Goal: Information Seeking & Learning: Learn about a topic

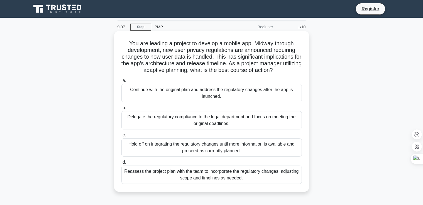
click at [219, 179] on div "Reassess the project plan with the team to incorporate the regulatory changes, …" at bounding box center [211, 175] width 180 height 18
click at [121, 164] on input "d. Reassess the project plan with the team to incorporate the regulatory change…" at bounding box center [121, 163] width 0 height 4
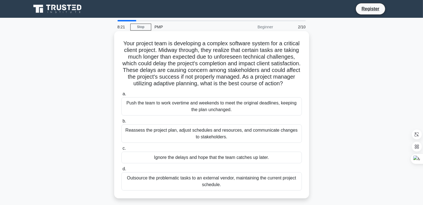
click at [159, 141] on div "Reassess the project plan, adjust schedules and resources, and communicate chan…" at bounding box center [211, 134] width 180 height 18
click at [121, 123] on input "b. Reassess the project plan, adjust schedules and resources, and communicate c…" at bounding box center [121, 122] width 0 height 4
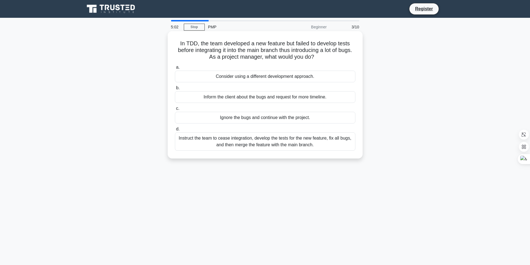
click at [240, 146] on div "Instruct the team to cease integration, develop the tests for the new feature, …" at bounding box center [265, 141] width 180 height 18
click at [175, 131] on input "d. Instruct the team to cease integration, develop the tests for the new featur…" at bounding box center [175, 129] width 0 height 4
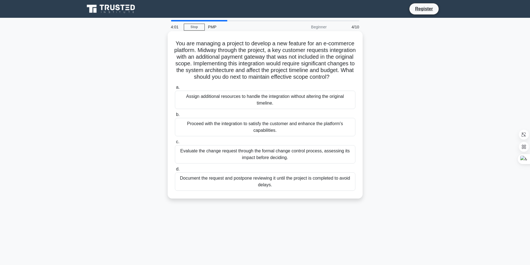
click at [265, 107] on div "Assign additional resources to handle the integration without altering the orig…" at bounding box center [265, 100] width 180 height 18
click at [175, 89] on input "a. Assign additional resources to handle the integration without altering the o…" at bounding box center [175, 88] width 0 height 4
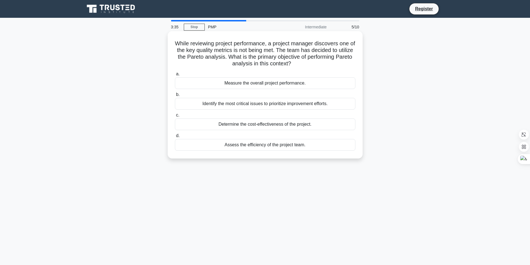
click at [271, 105] on div "Identify the most critical issues to prioritize improvement efforts." at bounding box center [265, 104] width 180 height 12
click at [175, 97] on input "b. Identify the most critical issues to prioritize improvement efforts." at bounding box center [175, 95] width 0 height 4
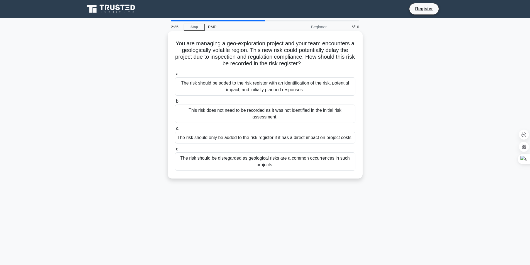
click at [271, 91] on div "The risk should be added to the risk register with an identification of the ris…" at bounding box center [265, 86] width 180 height 18
click at [175, 76] on input "a. The risk should be added to the risk register with an identification of the …" at bounding box center [175, 74] width 0 height 4
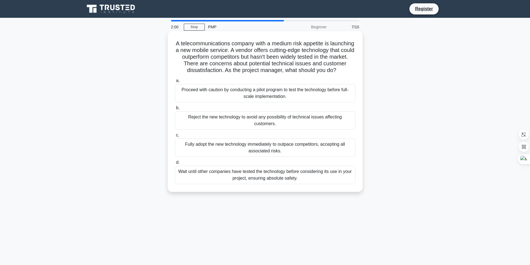
click at [222, 98] on div "Proceed with caution by conducting a pilot program to test the technology befor…" at bounding box center [265, 93] width 180 height 18
click at [175, 83] on input "a. Proceed with caution by conducting a pilot program to test the technology be…" at bounding box center [175, 81] width 0 height 4
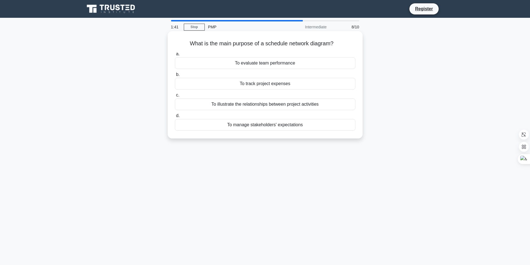
click at [241, 106] on div "To illustrate the relationships between project activities" at bounding box center [265, 105] width 180 height 12
click at [175, 97] on input "c. To illustrate the relationships between project activities" at bounding box center [175, 96] width 0 height 4
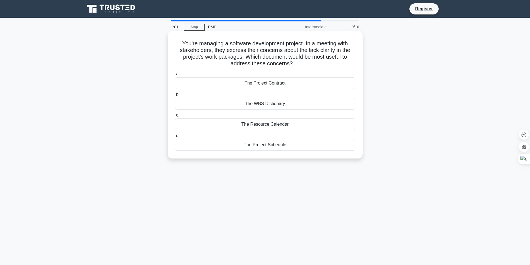
click at [259, 144] on div "The Project Schedule" at bounding box center [265, 145] width 180 height 12
click at [175, 138] on input "d. The Project Schedule" at bounding box center [175, 136] width 0 height 4
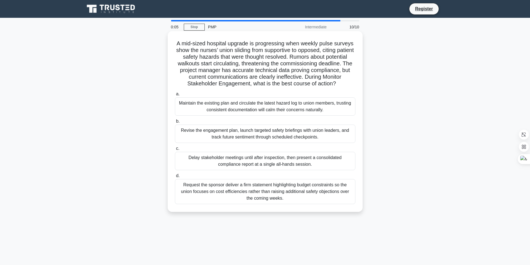
click at [239, 135] on div "Revise the engagement plan, launch targeted safety briefings with union leaders…" at bounding box center [265, 134] width 180 height 18
click at [175, 123] on input "b. Revise the engagement plan, launch targeted safety briefings with union lead…" at bounding box center [175, 122] width 0 height 4
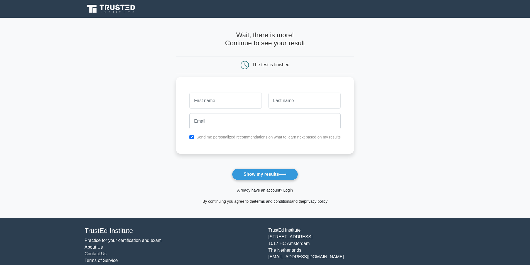
click at [229, 105] on input "text" at bounding box center [225, 101] width 72 height 16
click at [231, 104] on input "text" at bounding box center [225, 101] width 72 height 16
type input "badr"
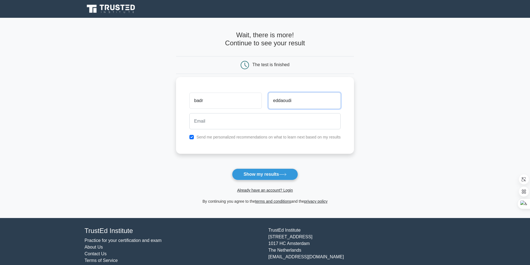
type input "eddaoudi"
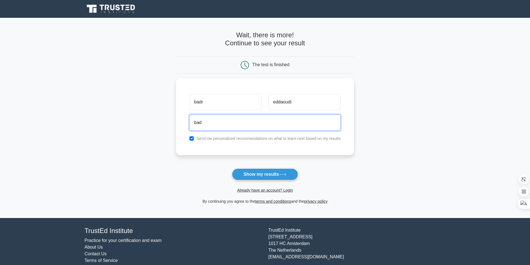
type input "badreddaoudi2@gmail.com"
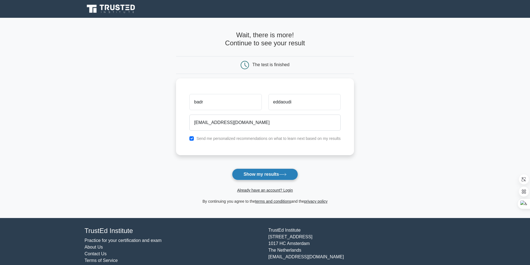
click at [264, 173] on button "Show my results" at bounding box center [265, 175] width 66 height 12
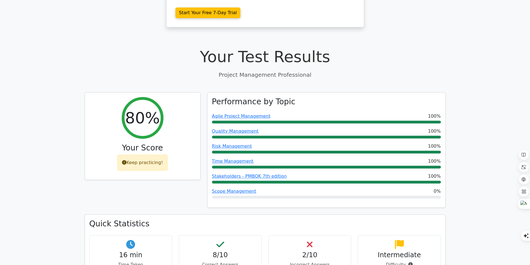
scroll to position [167, 0]
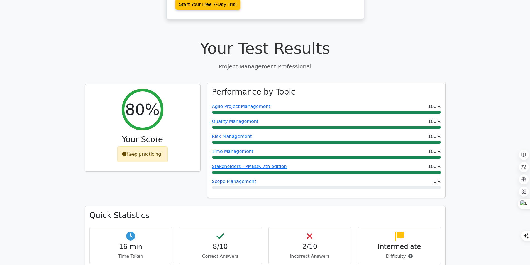
click at [236, 179] on link "Scope Management" at bounding box center [234, 181] width 44 height 5
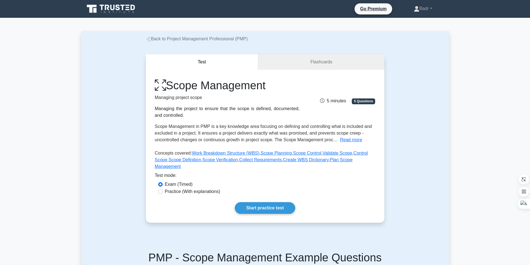
click at [176, 188] on label "Practice (With explanations)" at bounding box center [192, 191] width 55 height 7
click at [163, 190] on input "Practice (With explanations)" at bounding box center [160, 192] width 4 height 4
radio input "true"
click at [265, 203] on link "Start practice test" at bounding box center [265, 208] width 60 height 12
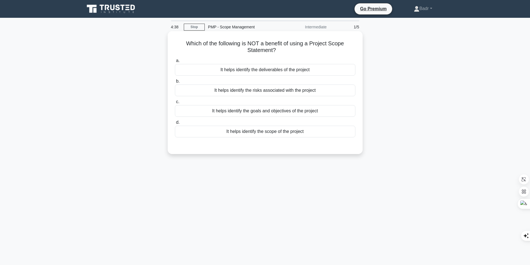
click at [272, 93] on div "It helps identify the risks associated with the project" at bounding box center [265, 91] width 180 height 12
click at [175, 83] on input "b. It helps identify the risks associated with the project" at bounding box center [175, 82] width 0 height 4
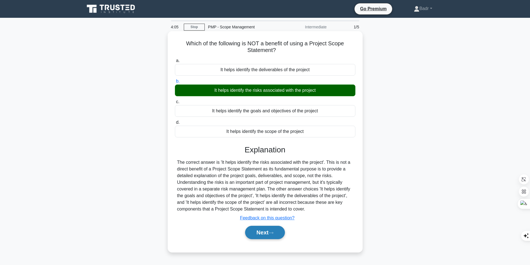
click at [262, 234] on button "Next" at bounding box center [265, 232] width 40 height 13
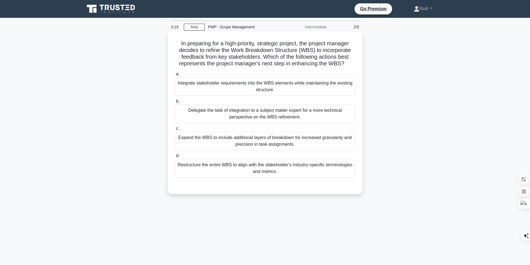
click at [255, 177] on div "Restructure the entire WBS to align with the stakeholder's industry-specific te…" at bounding box center [265, 168] width 180 height 18
click at [175, 158] on input "d. Restructure the entire WBS to align with the stakeholder's industry-specific…" at bounding box center [175, 156] width 0 height 4
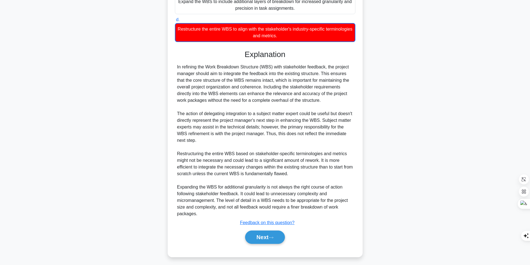
scroll to position [139, 0]
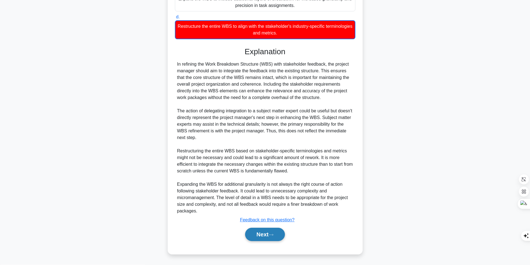
click at [266, 231] on button "Next" at bounding box center [265, 234] width 40 height 13
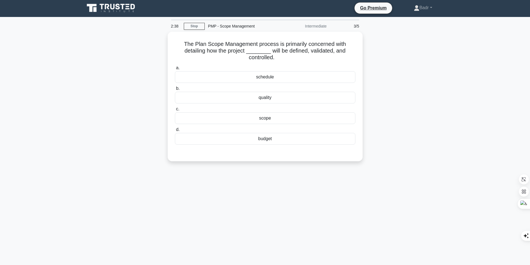
scroll to position [0, 0]
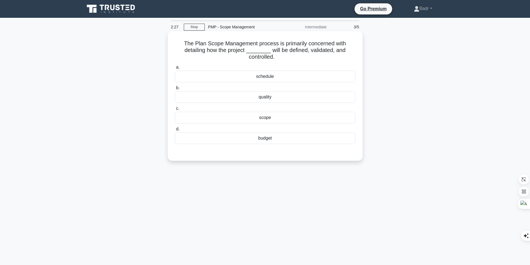
click at [267, 120] on div "scope" at bounding box center [265, 118] width 180 height 12
click at [175, 111] on input "c. scope" at bounding box center [175, 109] width 0 height 4
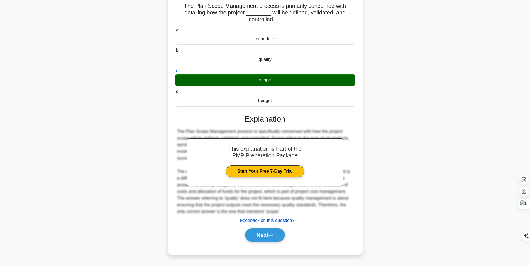
scroll to position [38, 0]
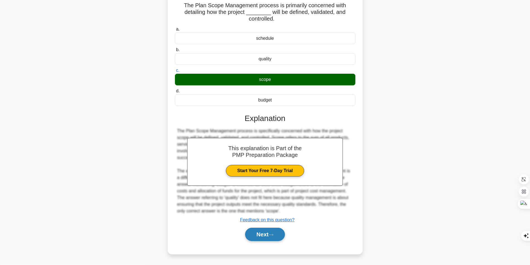
click at [259, 230] on button "Next" at bounding box center [265, 234] width 40 height 13
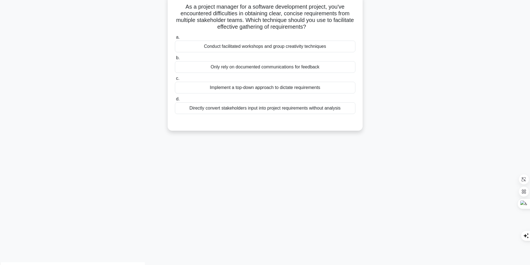
scroll to position [35, 0]
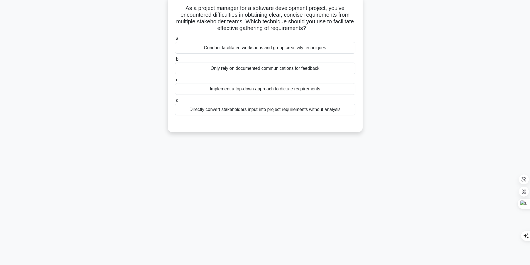
click at [256, 50] on div "Conduct facilitated workshops and group creativity techniques" at bounding box center [265, 48] width 180 height 12
click at [175, 41] on input "a. Conduct facilitated workshops and group creativity techniques" at bounding box center [175, 39] width 0 height 4
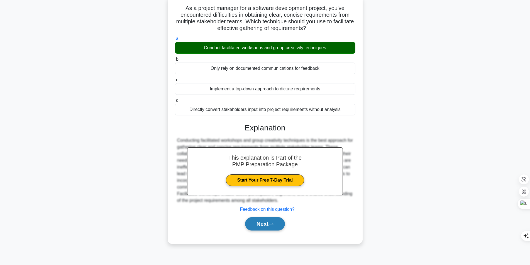
click at [264, 226] on button "Next" at bounding box center [265, 223] width 40 height 13
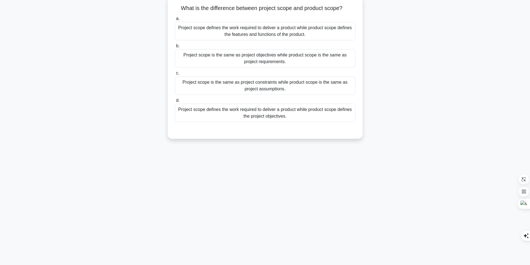
click at [253, 112] on div "Project scope defines the work required to deliver a product while product scop…" at bounding box center [265, 113] width 180 height 18
click at [175, 102] on input "d. Project scope defines the work required to deliver a product while product s…" at bounding box center [175, 101] width 0 height 4
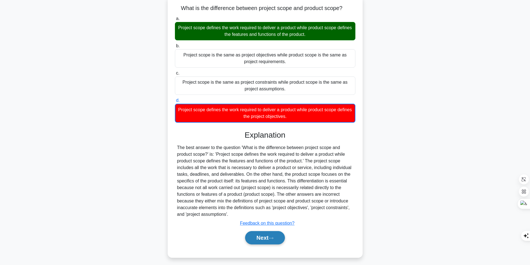
click at [261, 235] on button "Next" at bounding box center [265, 237] width 40 height 13
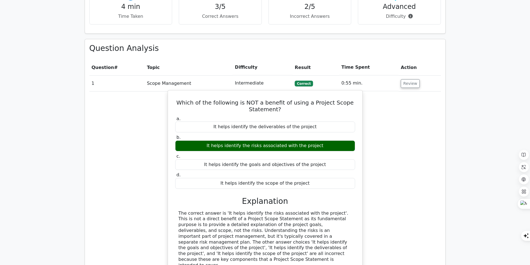
scroll to position [278, 0]
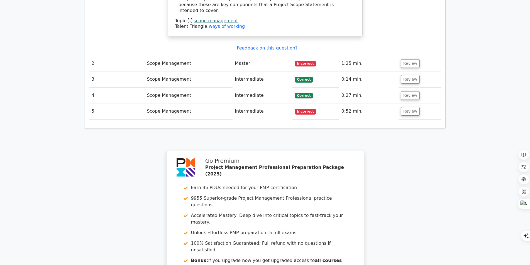
scroll to position [724, 0]
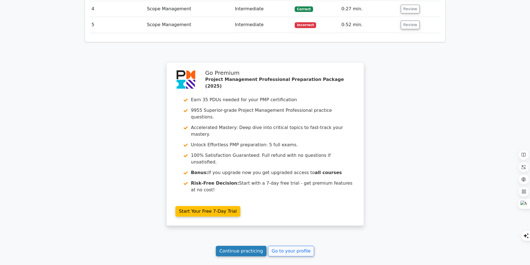
click at [243, 246] on link "Continue practicing" at bounding box center [241, 251] width 51 height 11
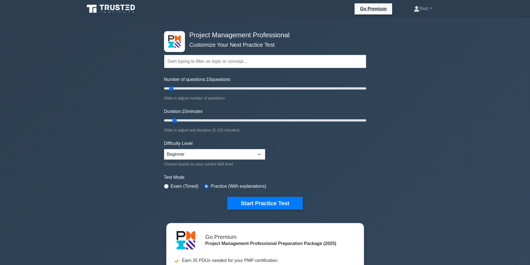
click at [184, 61] on input "text" at bounding box center [265, 61] width 202 height 13
type input "85"
click at [249, 89] on input "Number of questions: 85 questions" at bounding box center [265, 88] width 202 height 7
type input "20"
click at [190, 120] on input "Duration: 10 minutes" at bounding box center [265, 120] width 202 height 7
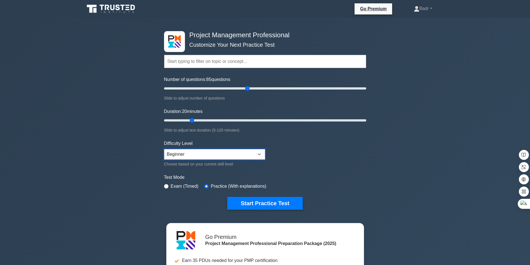
click at [189, 154] on select "Beginner Intermediate Expert" at bounding box center [214, 154] width 101 height 11
select select "intermediate"
click at [164, 149] on select "Beginner Intermediate Expert" at bounding box center [214, 154] width 101 height 11
click at [250, 201] on button "Start Practice Test" at bounding box center [264, 203] width 75 height 13
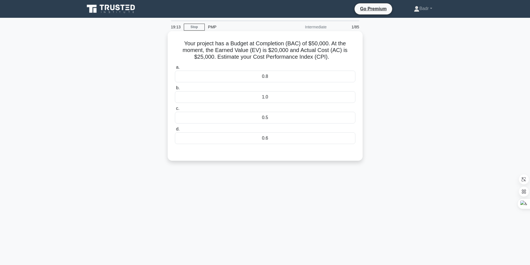
click at [265, 117] on div "0.5" at bounding box center [265, 118] width 180 height 12
click at [175, 111] on input "c. 0.5" at bounding box center [175, 109] width 0 height 4
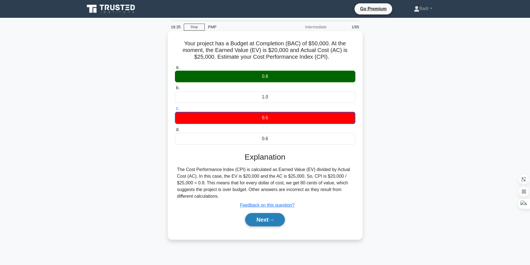
click at [257, 221] on button "Next" at bounding box center [265, 219] width 40 height 13
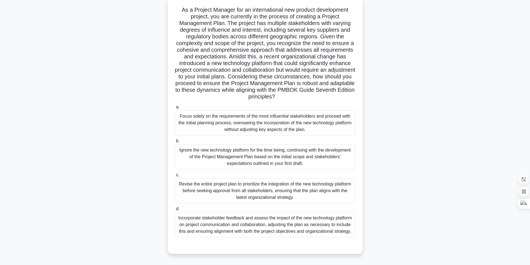
scroll to position [35, 0]
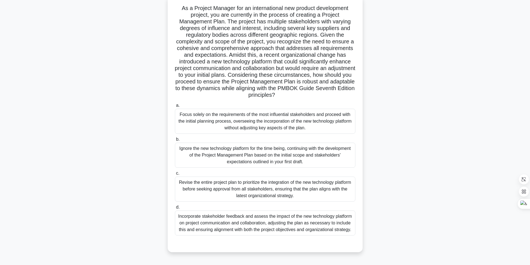
click at [265, 220] on div "Incorporate stakeholder feedback and assess the impact of the new technology pl…" at bounding box center [265, 223] width 180 height 25
click at [175, 209] on input "d. Incorporate stakeholder feedback and assess the impact of the new technology…" at bounding box center [175, 208] width 0 height 4
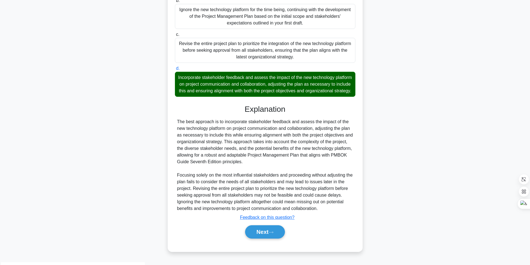
scroll to position [175, 0]
click at [257, 239] on button "Next" at bounding box center [265, 231] width 40 height 13
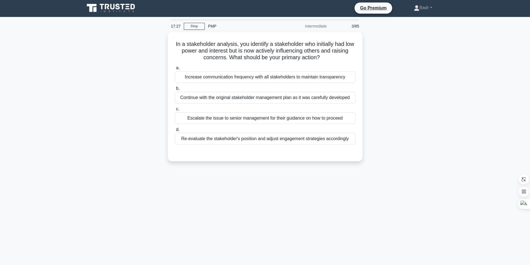
scroll to position [0, 0]
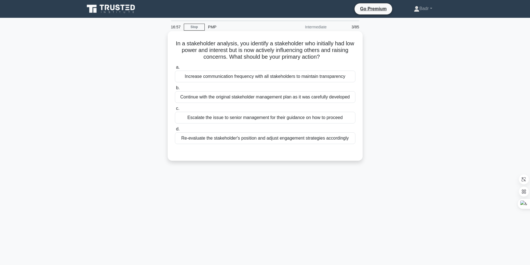
click at [276, 140] on div "Re-evaluate the stakeholder's position and adjust engagement strategies accordi…" at bounding box center [265, 138] width 180 height 12
click at [175, 131] on input "d. Re-evaluate the stakeholder's position and adjust engagement strategies acco…" at bounding box center [175, 129] width 0 height 4
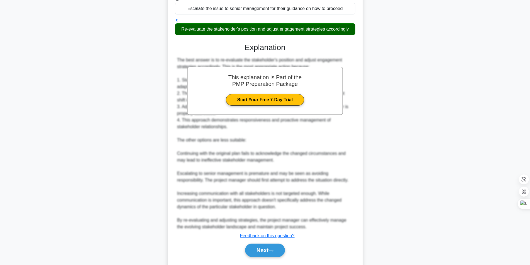
scroll to position [111, 0]
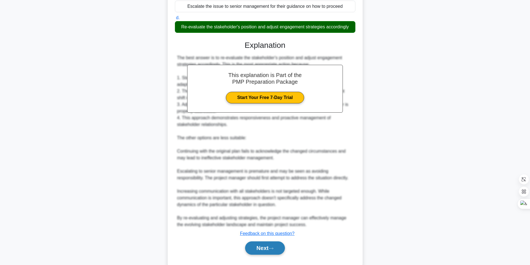
click at [261, 248] on button "Next" at bounding box center [265, 248] width 40 height 13
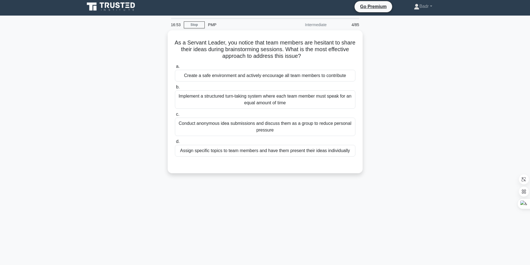
scroll to position [0, 0]
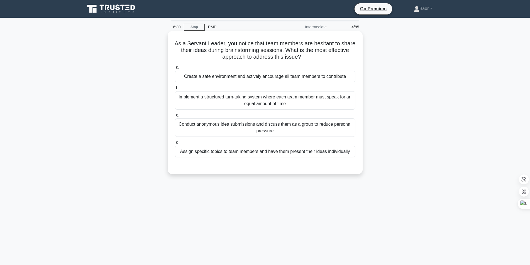
click at [260, 81] on div "Create a safe environment and actively encourage all team members to contribute" at bounding box center [265, 77] width 180 height 12
click at [175, 69] on input "a. Create a safe environment and actively encourage all team members to contrib…" at bounding box center [175, 68] width 0 height 4
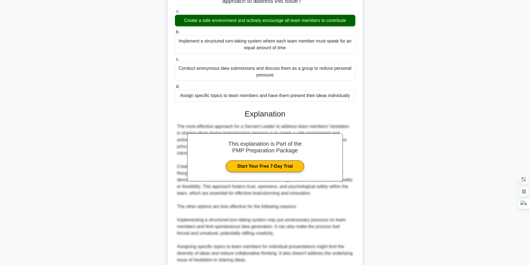
scroll to position [145, 0]
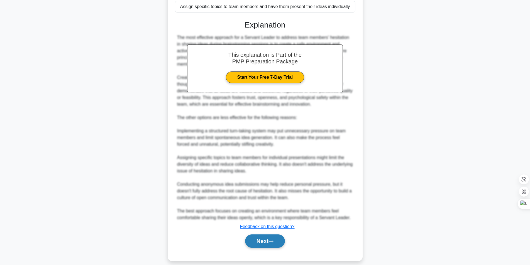
click at [267, 235] on button "Next" at bounding box center [265, 241] width 40 height 13
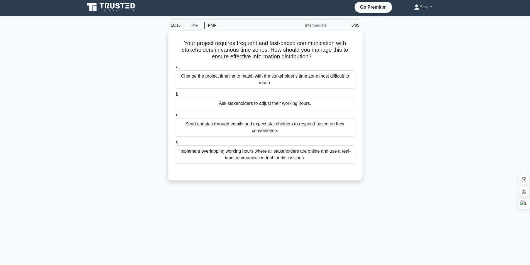
scroll to position [0, 0]
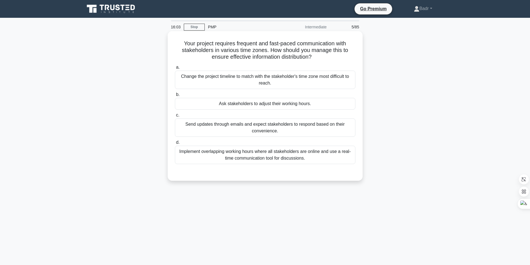
click at [215, 81] on div "Change the project timeline to match with the stakeholder's time zone most diff…" at bounding box center [265, 80] width 180 height 18
click at [175, 69] on input "a. Change the project timeline to match with the stakeholder's time zone most d…" at bounding box center [175, 68] width 0 height 4
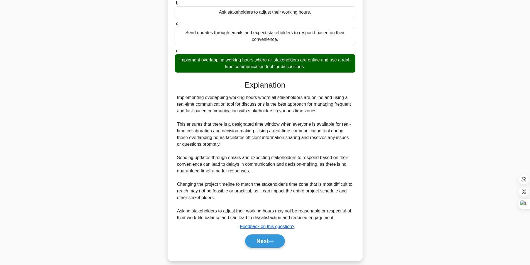
scroll to position [99, 0]
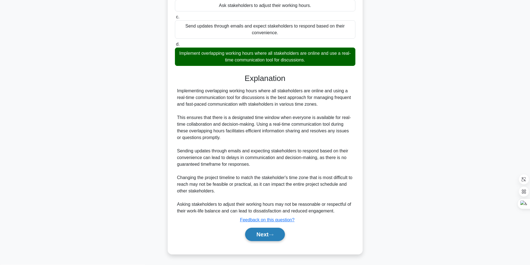
click at [266, 234] on button "Next" at bounding box center [265, 234] width 40 height 13
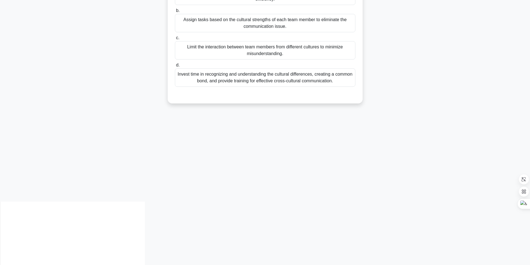
scroll to position [35, 0]
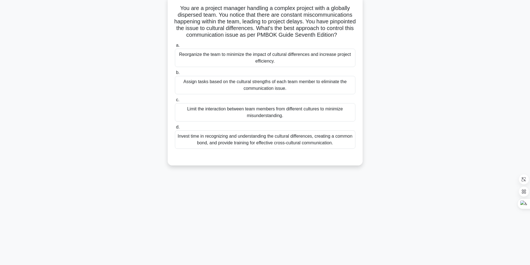
click at [238, 146] on div "Invest time in recognizing and understanding the cultural differences, creating…" at bounding box center [265, 140] width 180 height 18
click at [175, 129] on input "d. Invest time in recognizing and understanding the cultural differences, creat…" at bounding box center [175, 128] width 0 height 4
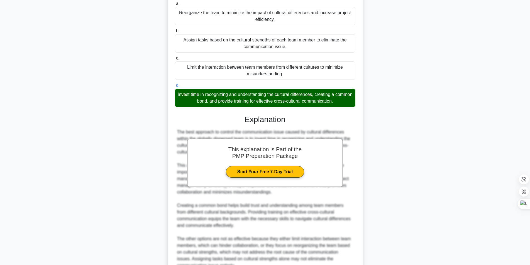
scroll to position [138, 0]
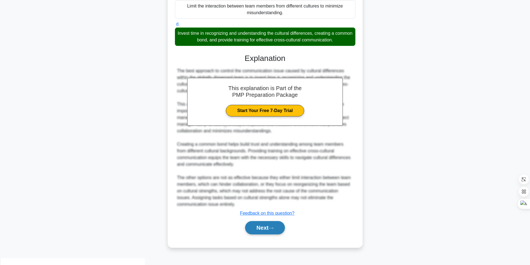
click at [266, 235] on button "Next" at bounding box center [265, 227] width 40 height 13
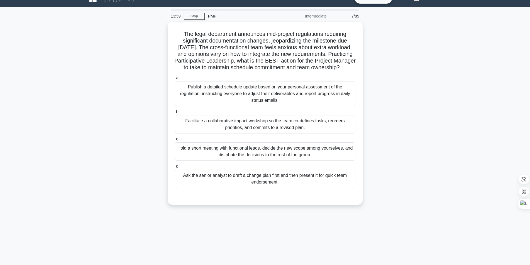
scroll to position [0, 0]
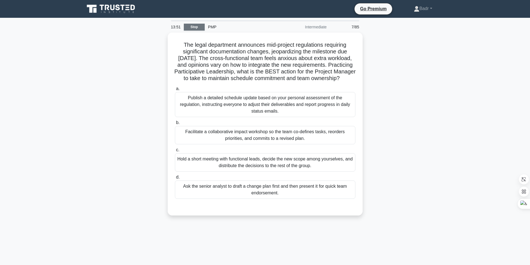
click at [193, 25] on link "Stop" at bounding box center [194, 27] width 21 height 7
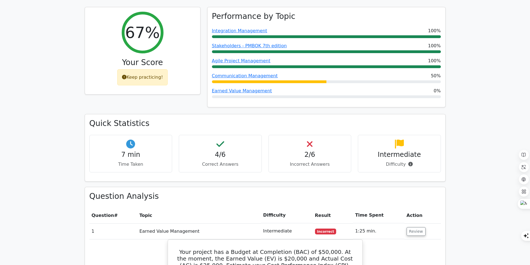
scroll to position [195, 0]
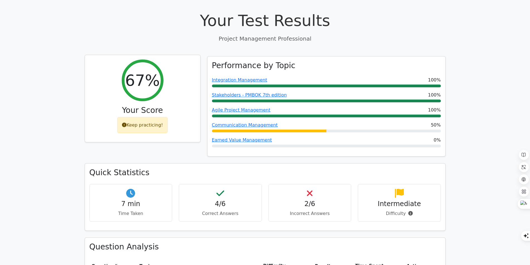
click at [144, 71] on h2 "67%" at bounding box center [142, 80] width 35 height 19
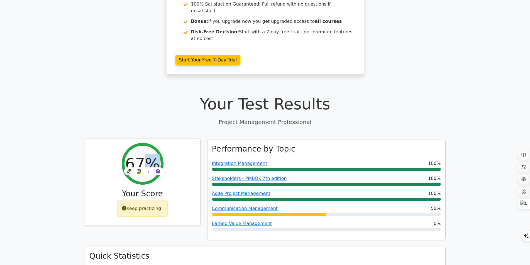
scroll to position [0, 0]
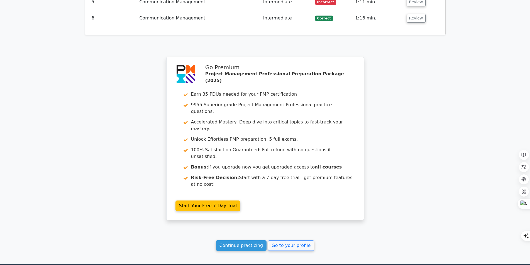
scroll to position [758, 0]
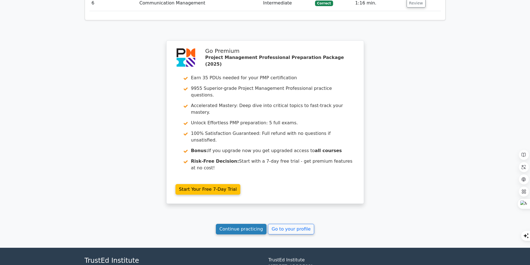
click at [246, 224] on link "Continue practicing" at bounding box center [241, 229] width 51 height 11
